Goal: Task Accomplishment & Management: Manage account settings

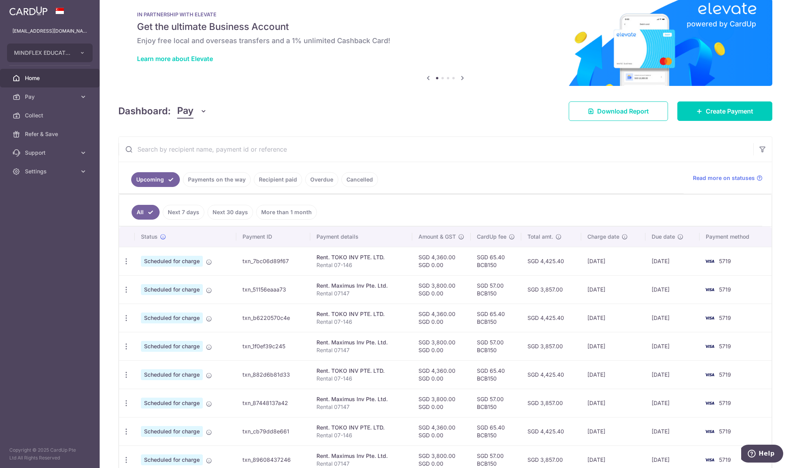
scroll to position [32, 0]
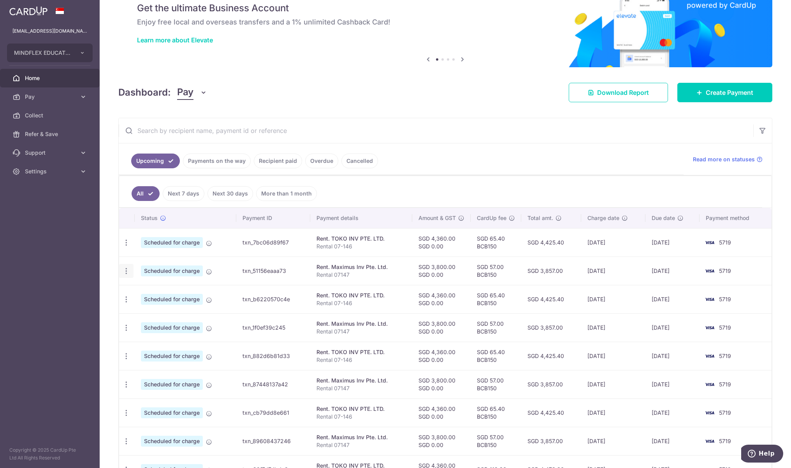
click at [128, 274] on icon "button" at bounding box center [126, 271] width 8 height 8
click at [149, 290] on span "Update payment" at bounding box center [167, 292] width 53 height 9
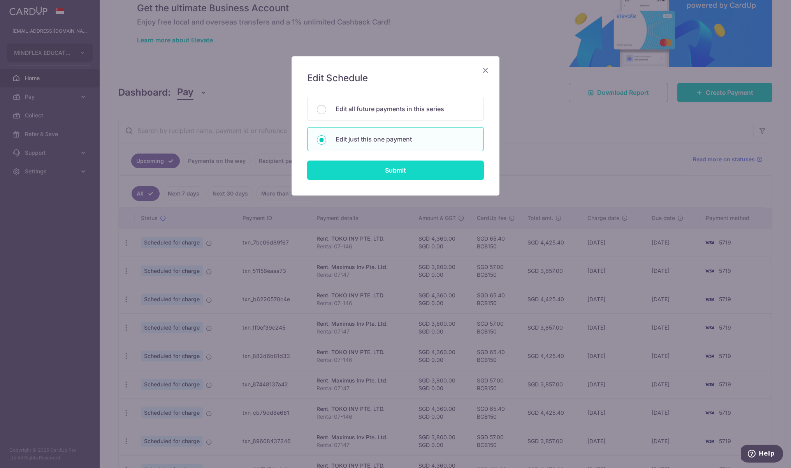
click at [384, 174] on input "Submit" at bounding box center [395, 170] width 177 height 19
radio input "true"
type input "3,800.00"
type input "0.00"
type input "[DATE]"
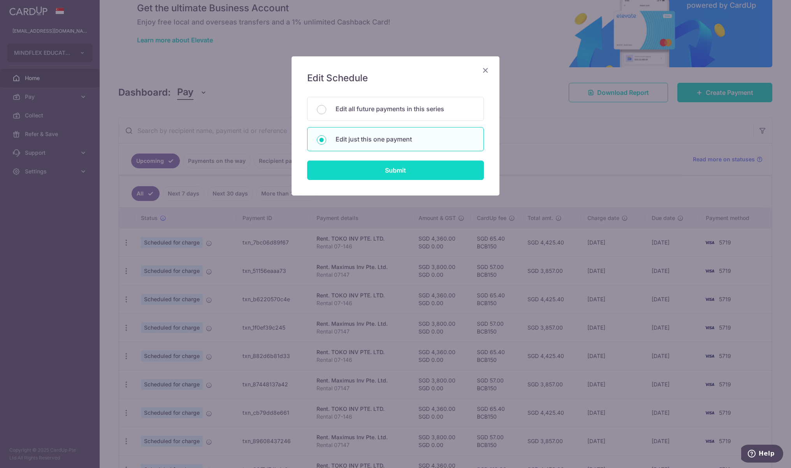
type input "Rental 07147"
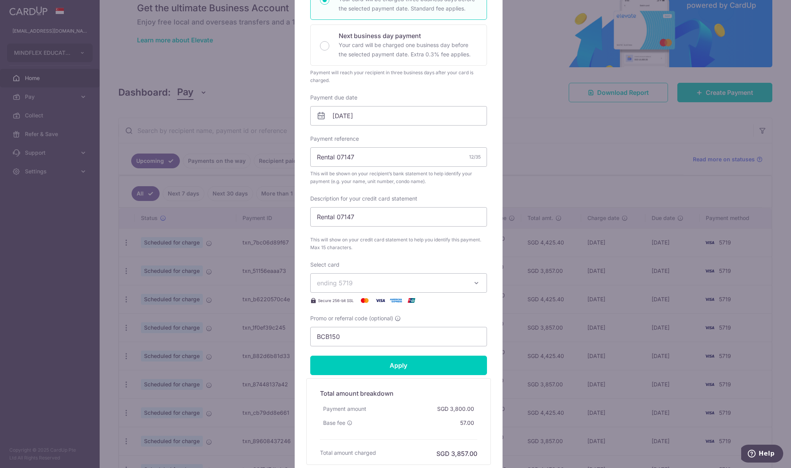
scroll to position [162, 0]
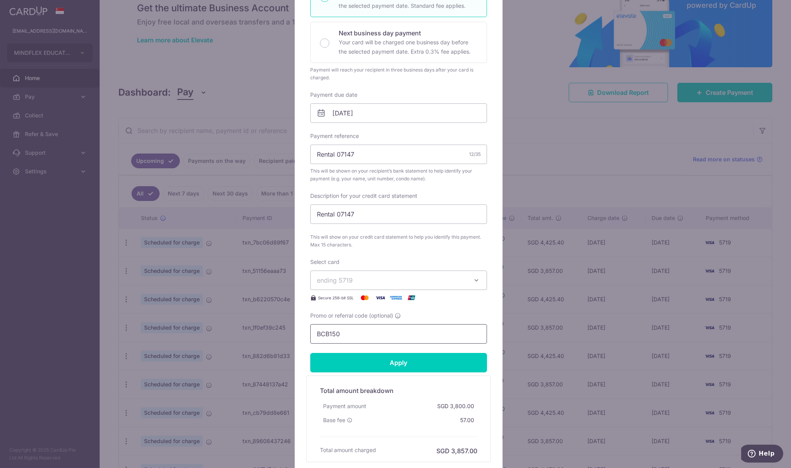
drag, startPoint x: 372, startPoint y: 335, endPoint x: 255, endPoint y: 337, distance: 117.1
click at [255, 337] on div "Edit payment By clicking apply, you will make changes to all payments to Maximu…" at bounding box center [395, 234] width 791 height 468
click at [412, 336] on input "BEN9763" at bounding box center [398, 334] width 177 height 19
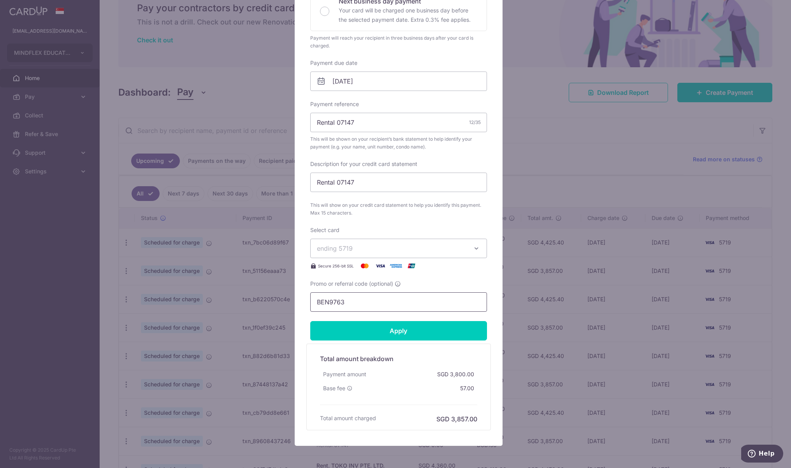
scroll to position [195, 0]
type input "BEN9763"
click at [433, 335] on input "Apply" at bounding box center [398, 330] width 177 height 19
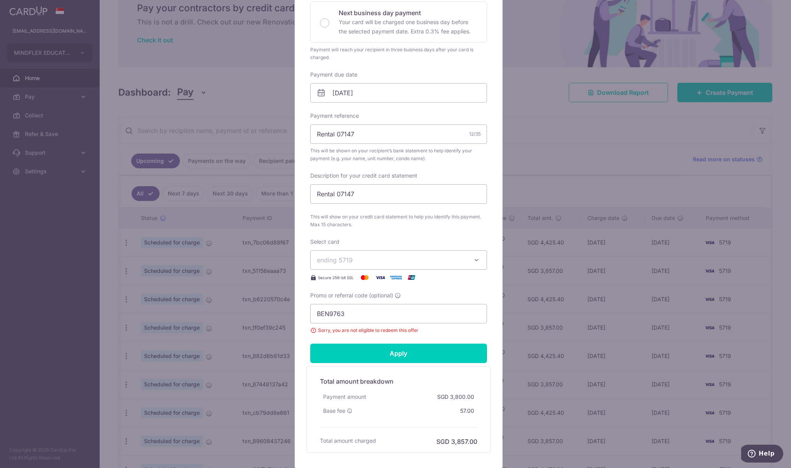
scroll to position [162, 0]
